Goal: Task Accomplishment & Management: Use online tool/utility

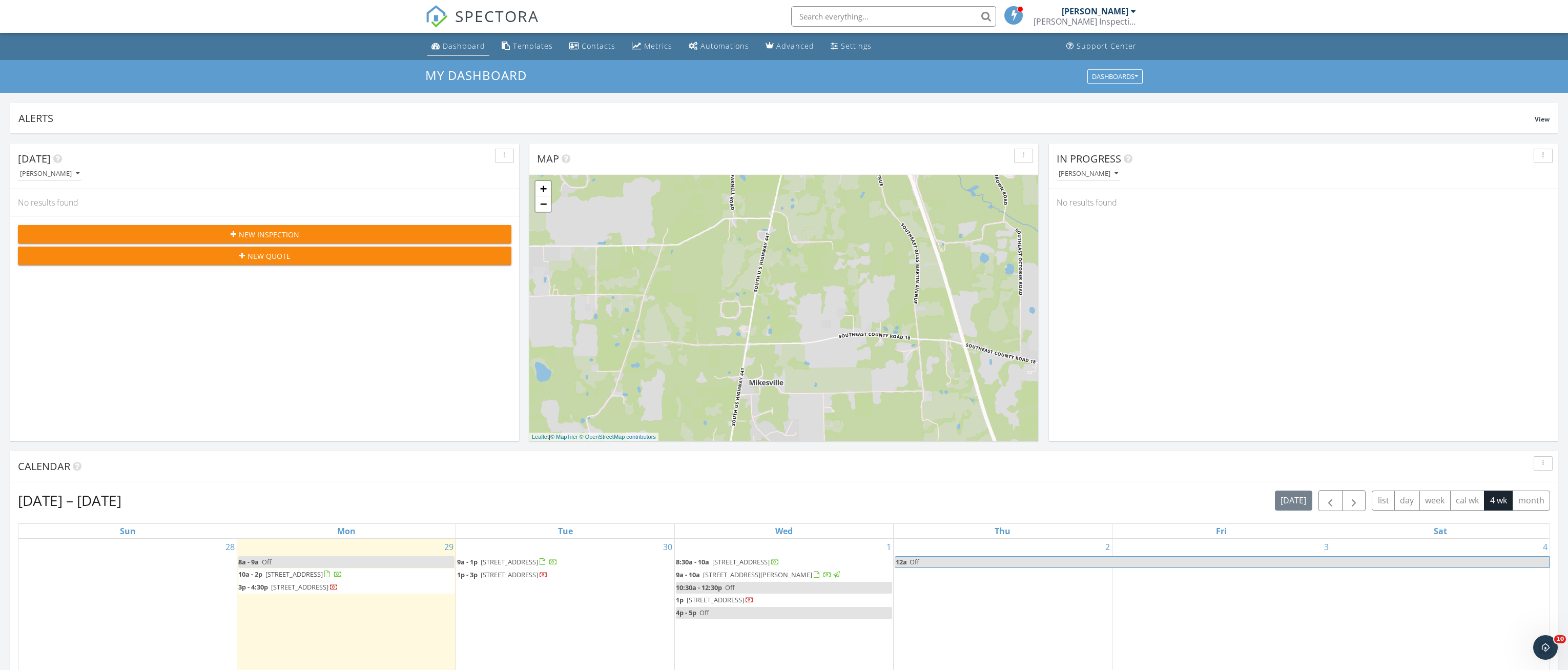
click at [449, 47] on div "Dashboard" at bounding box center [464, 46] width 43 height 10
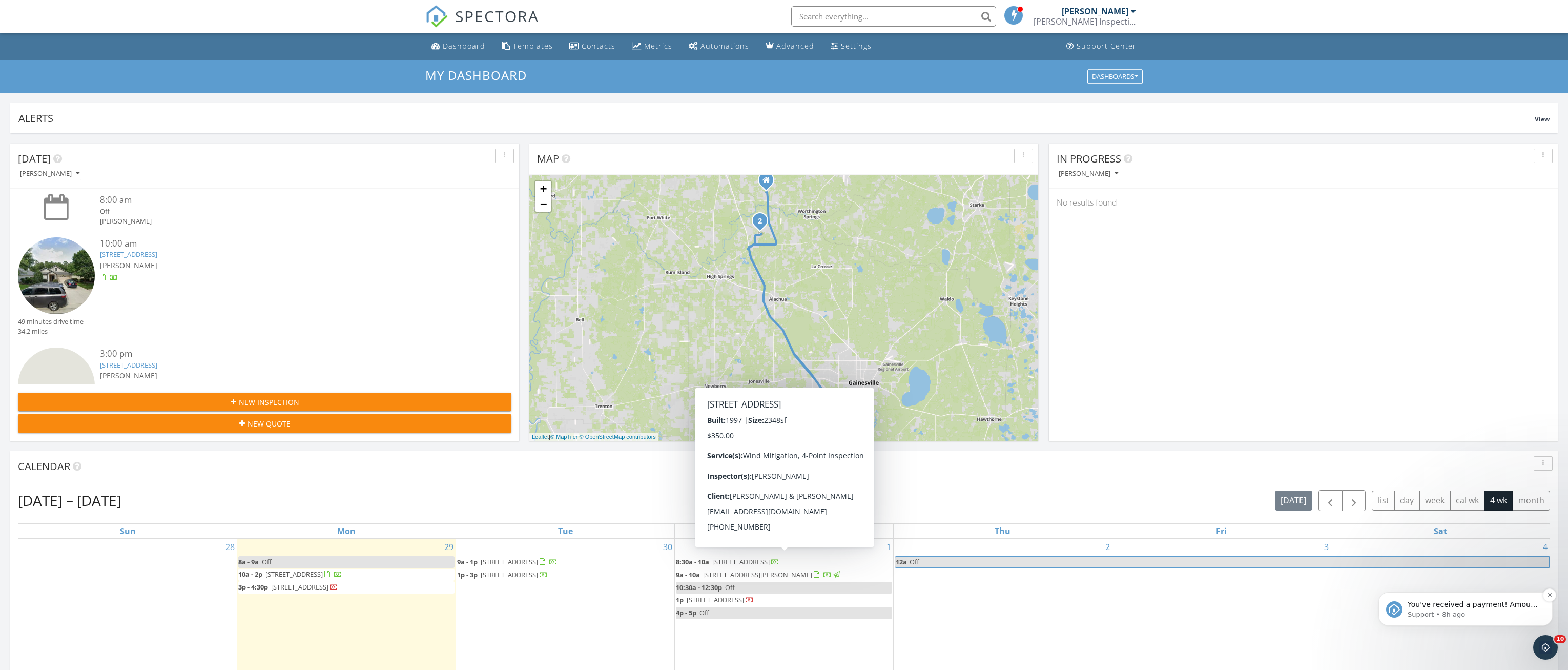
click at [1481, 607] on span "You've received a payment! Amount $350.00 Fee $9.93 Net $340.07 Transaction # p…" at bounding box center [1474, 661] width 131 height 121
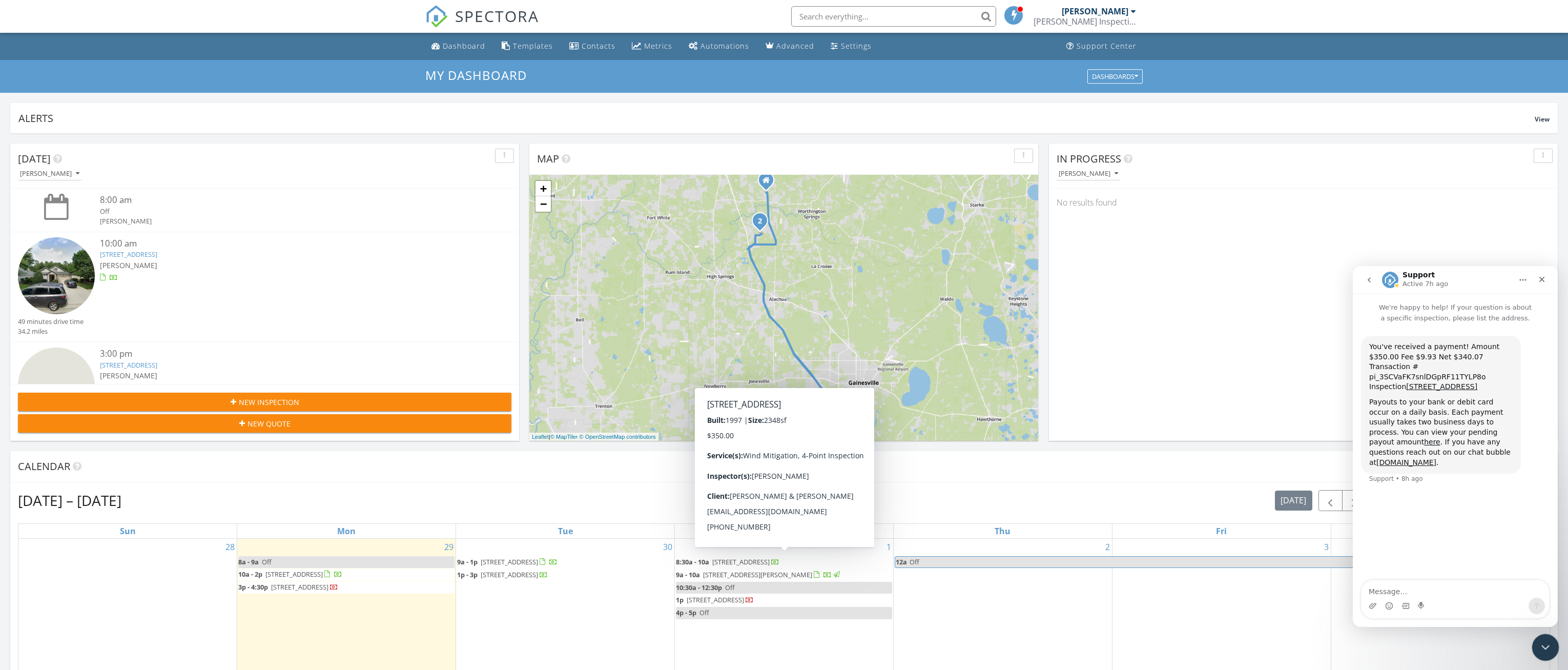
click at [1545, 646] on icon "Close Intercom Messenger" at bounding box center [1544, 646] width 7 height 4
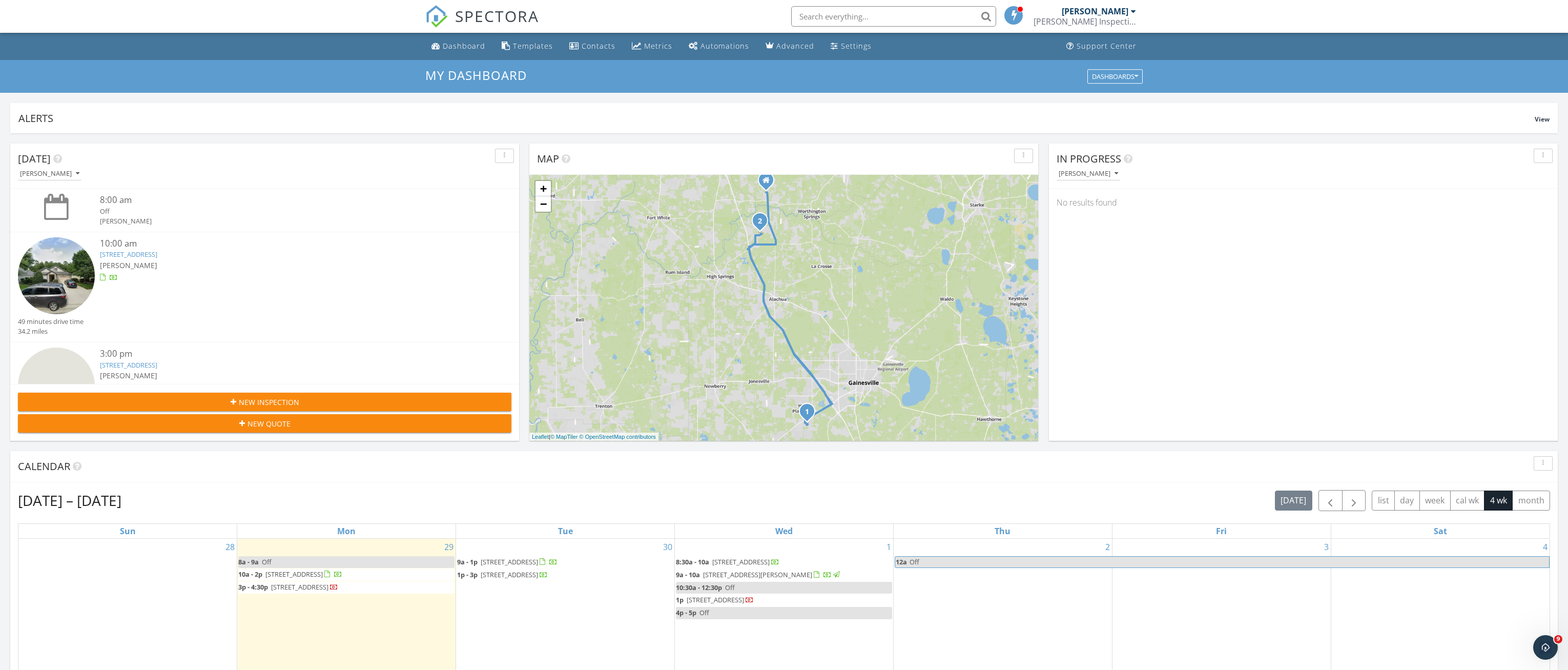
click at [323, 573] on span "7525 SW 84th Dr, Gainesville 32608" at bounding box center [294, 574] width 57 height 9
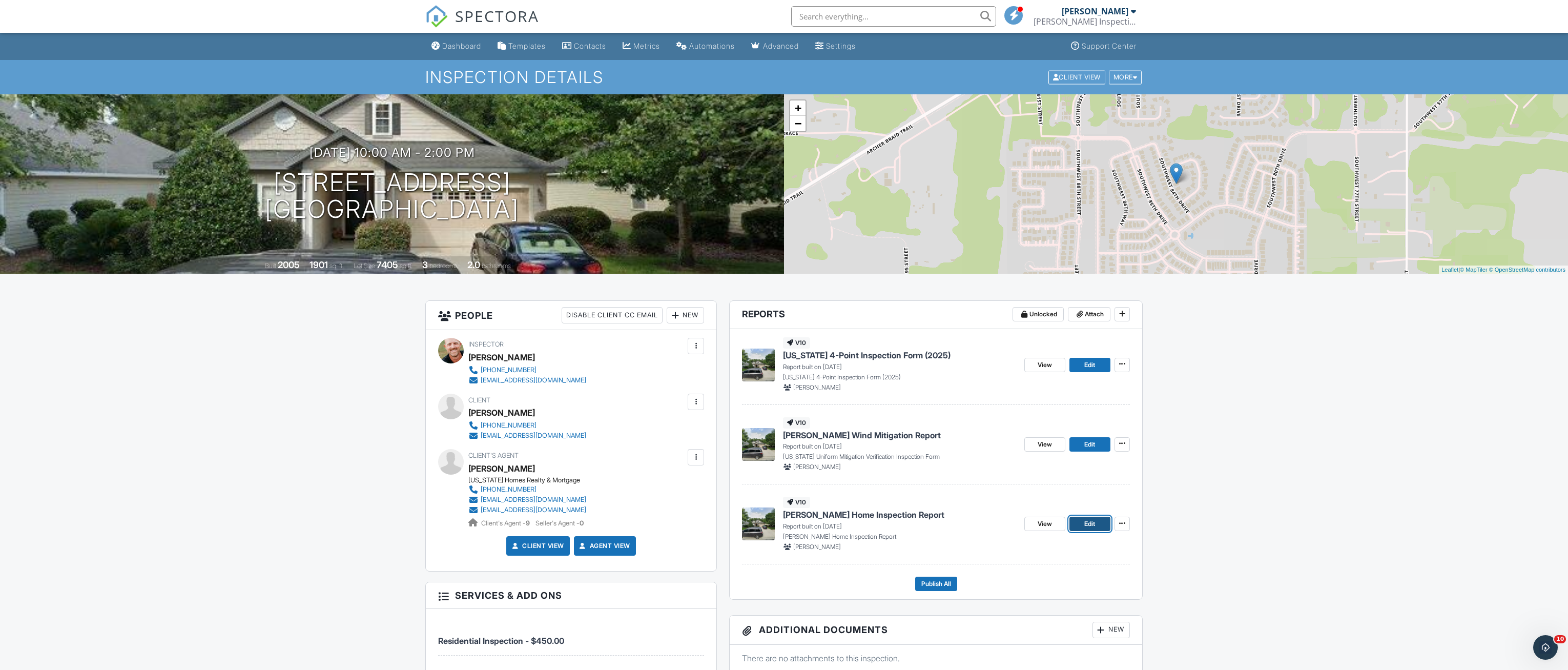
click at [1084, 520] on span "Edit" at bounding box center [1090, 524] width 11 height 10
click at [1081, 362] on link "Edit" at bounding box center [1090, 365] width 41 height 15
click at [1095, 443] on span "Edit" at bounding box center [1090, 444] width 11 height 10
